Goal: Task Accomplishment & Management: Manage account settings

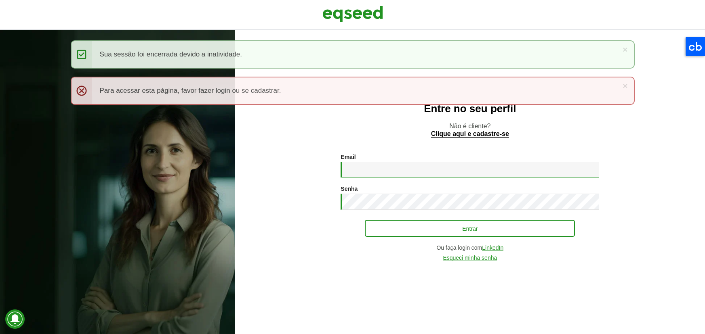
type input "**********"
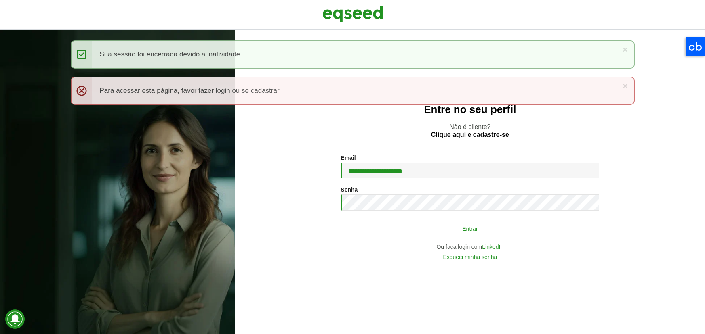
click at [441, 235] on button "Entrar" at bounding box center [470, 228] width 210 height 15
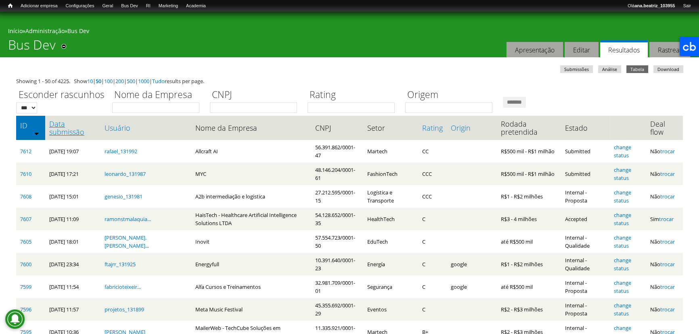
click at [82, 124] on link "Data submissão" at bounding box center [72, 128] width 47 height 16
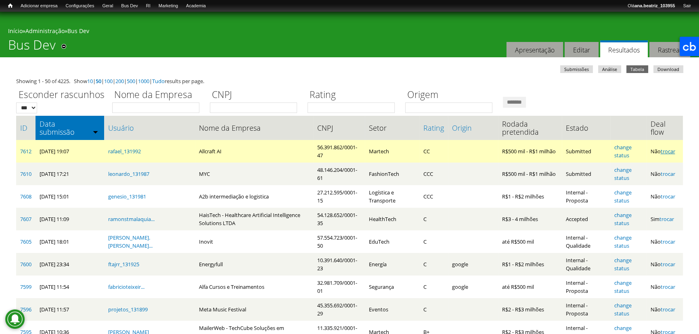
click at [668, 153] on link "trocar" at bounding box center [668, 151] width 15 height 7
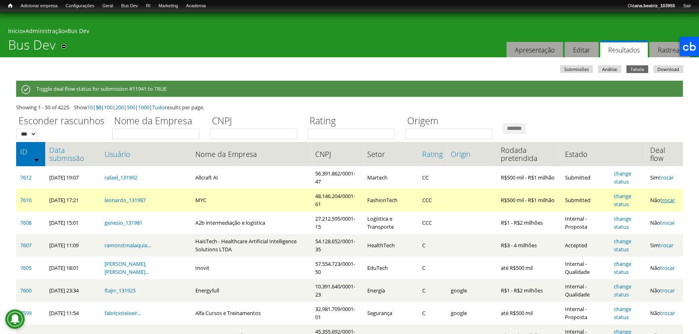
click at [669, 201] on link "trocar" at bounding box center [668, 200] width 15 height 7
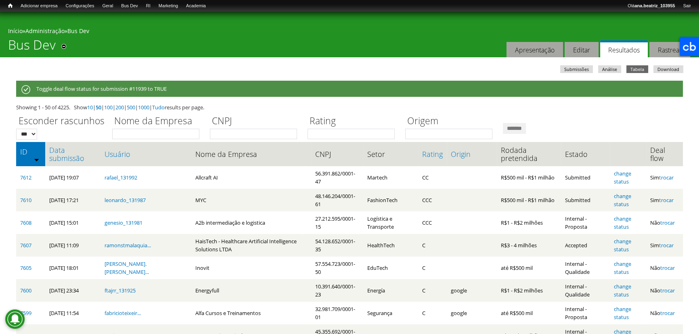
drag, startPoint x: 70, startPoint y: 157, endPoint x: 113, endPoint y: 165, distance: 43.5
click at [70, 157] on link "Data submissão" at bounding box center [72, 154] width 47 height 16
